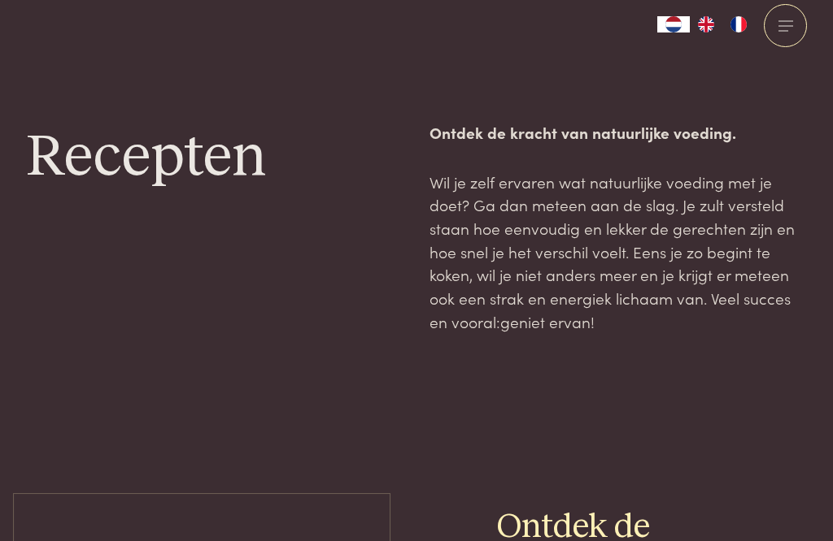
click at [572, 24] on div at bounding box center [784, 25] width 43 height 43
click at [572, 28] on div at bounding box center [784, 25] width 43 height 43
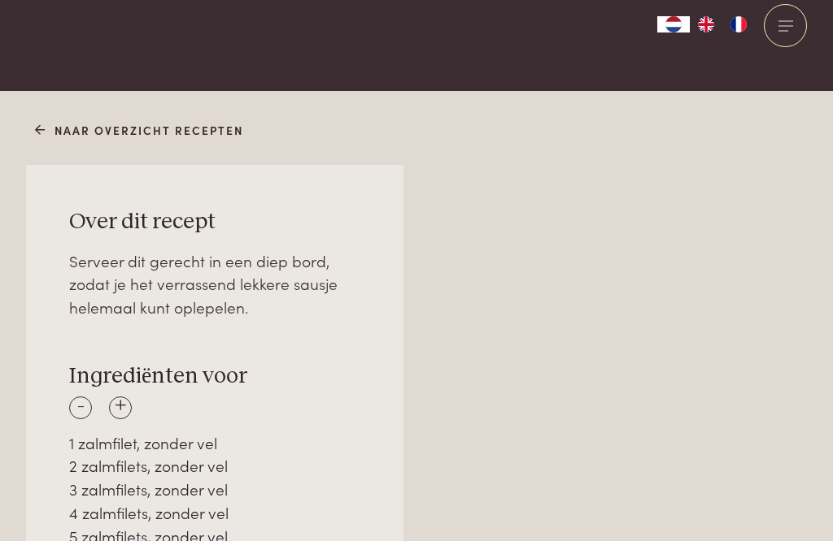
scroll to position [914, 0]
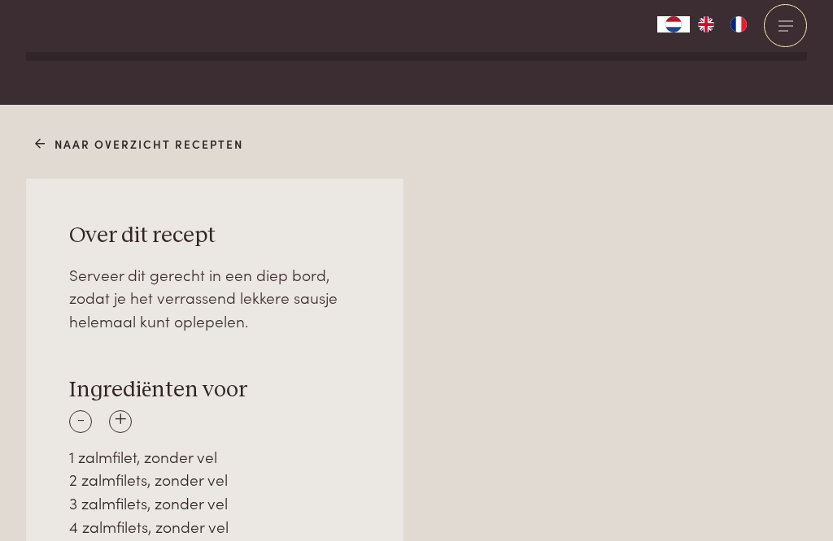
click at [130, 411] on div "+" at bounding box center [120, 422] width 23 height 23
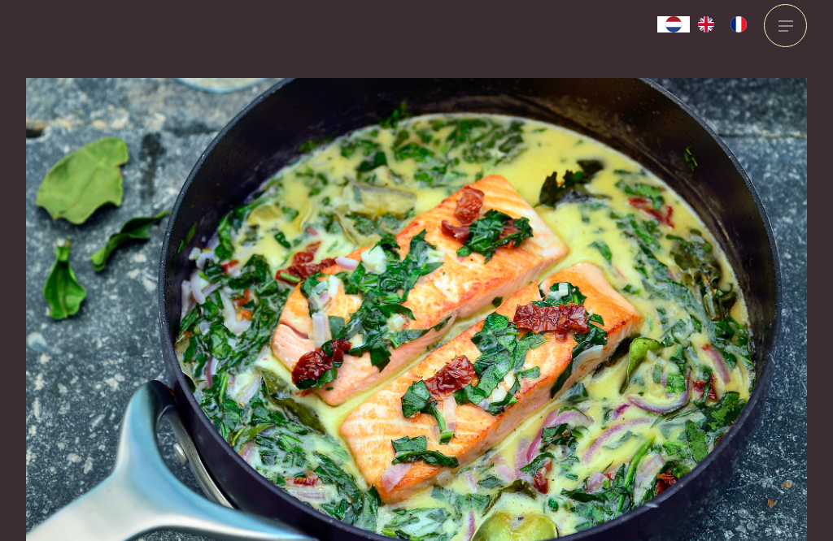
scroll to position [0, 0]
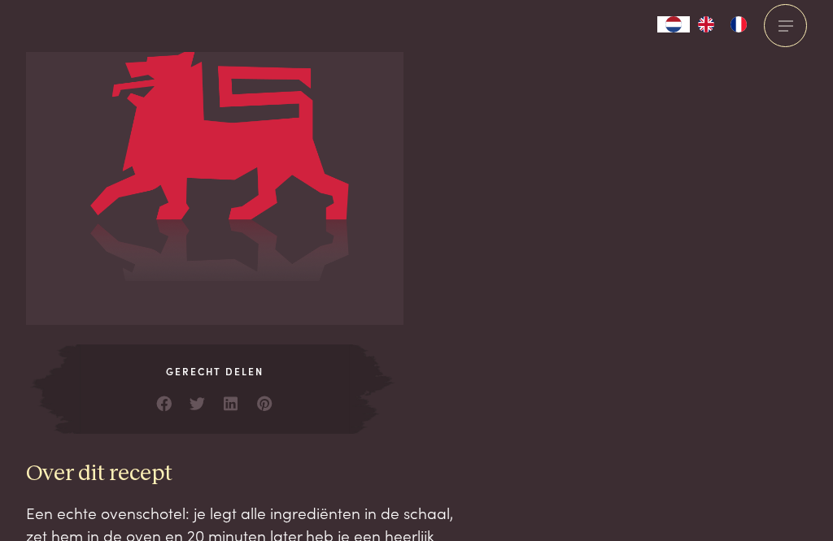
scroll to position [3083, 0]
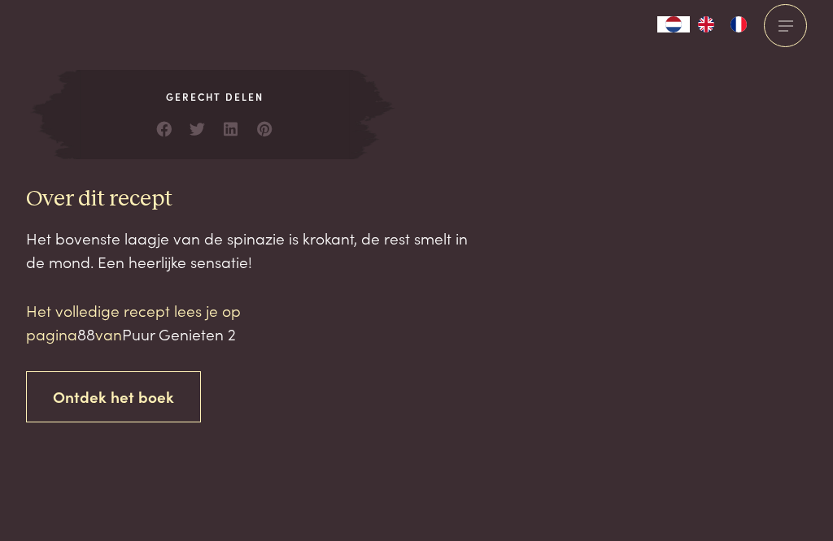
scroll to position [2905, 0]
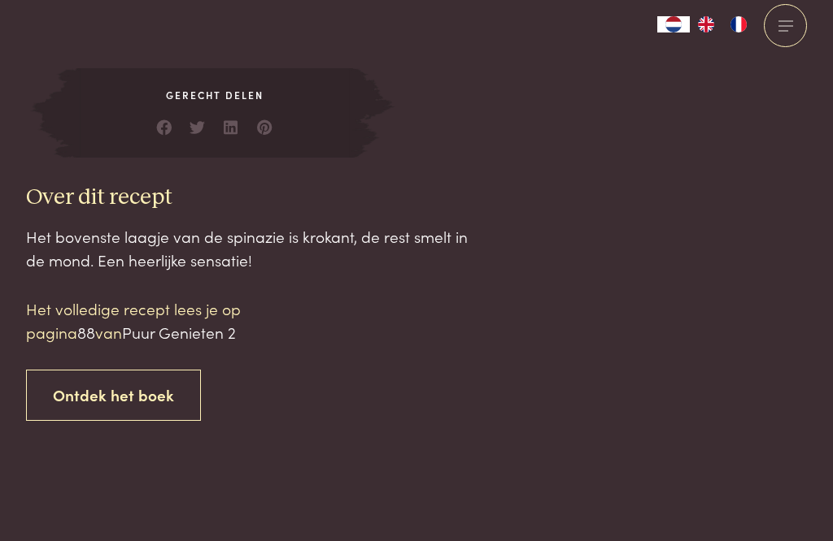
click at [142, 370] on link "Ontdek het boek" at bounding box center [113, 395] width 175 height 51
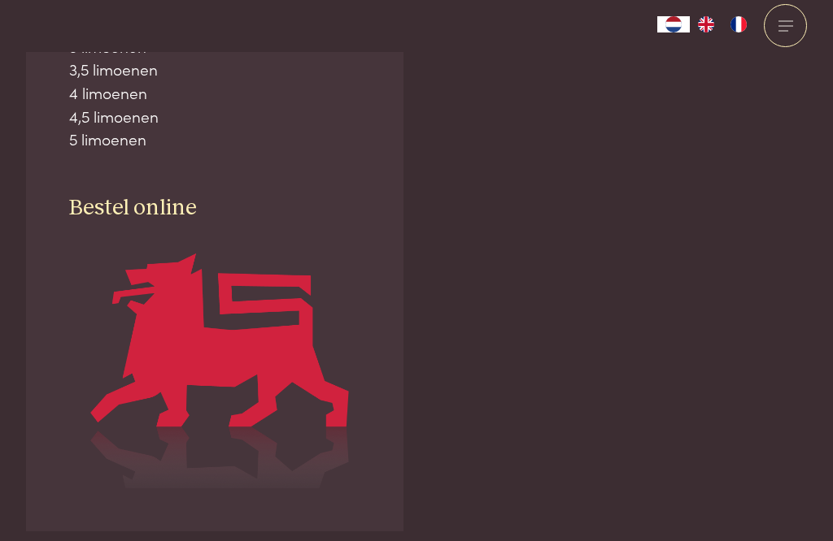
scroll to position [2378, 0]
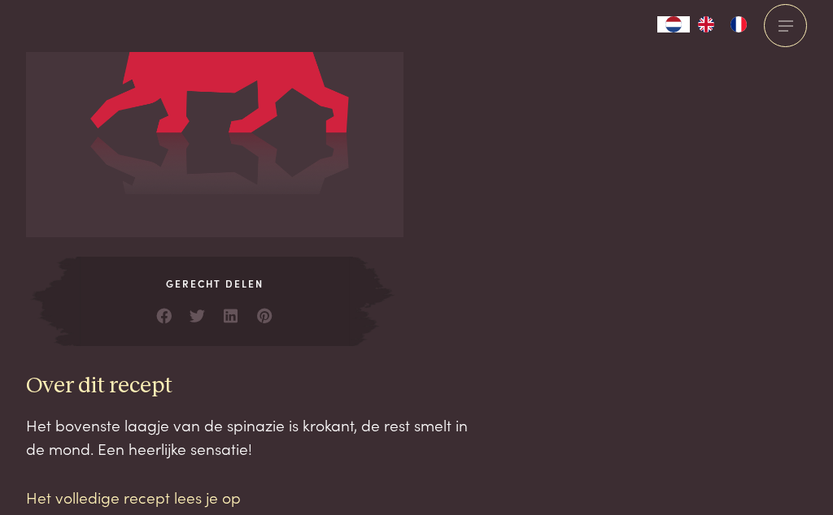
scroll to position [2651, 0]
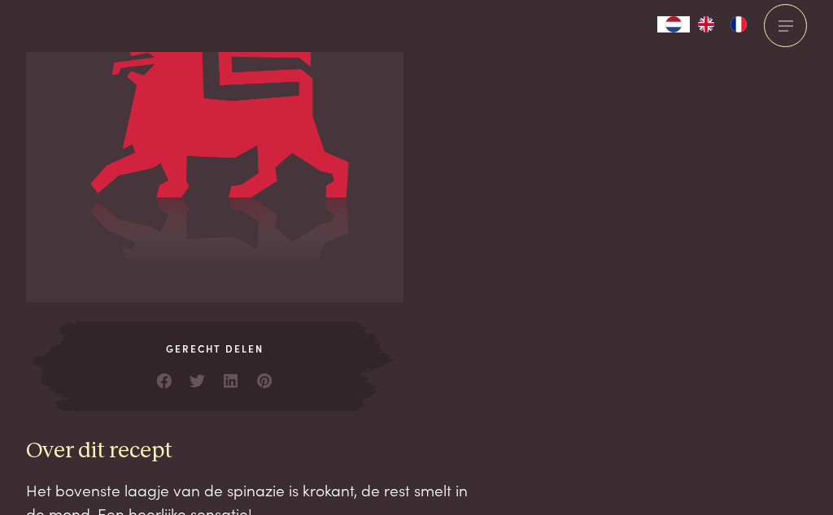
click at [791, 34] on div at bounding box center [784, 25] width 43 height 43
